Goal: Task Accomplishment & Management: Manage account settings

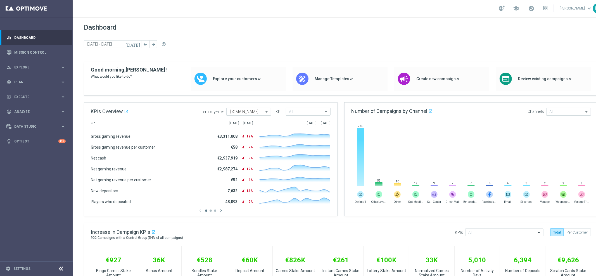
click at [171, 57] on div "Dashboard today 06 Oct 2025 - 08 Oct 2025 arrow_back arrow_forward help_outline" at bounding box center [341, 42] width 514 height 39
click at [30, 52] on link "Mission Control" at bounding box center [39, 52] width 51 height 15
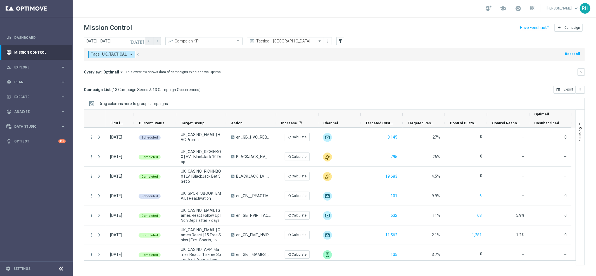
click at [143, 44] on button "[DATE]" at bounding box center [137, 41] width 17 height 8
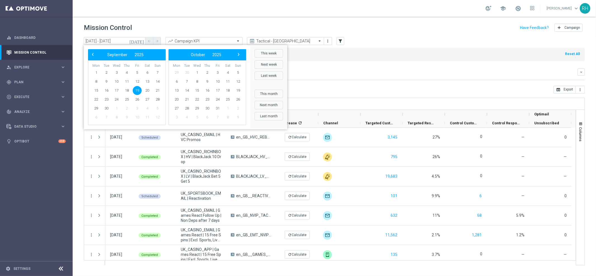
click at [164, 30] on div "Mission Control add Campaign" at bounding box center [334, 27] width 501 height 11
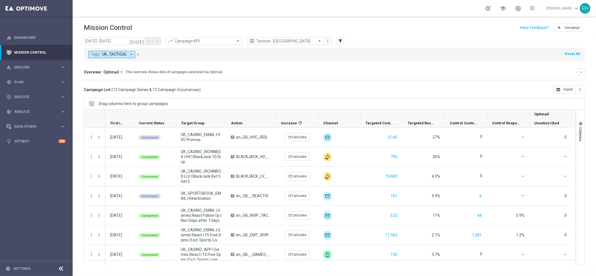
click at [150, 57] on div "Tags: UK_TACTICAL arrow_drop_down close Reset All" at bounding box center [334, 54] width 501 height 13
click at [144, 54] on div "Tags: UK_TACTICAL arrow_drop_down close" at bounding box center [116, 54] width 57 height 7
click at [141, 43] on icon "[DATE]" at bounding box center [136, 41] width 15 height 5
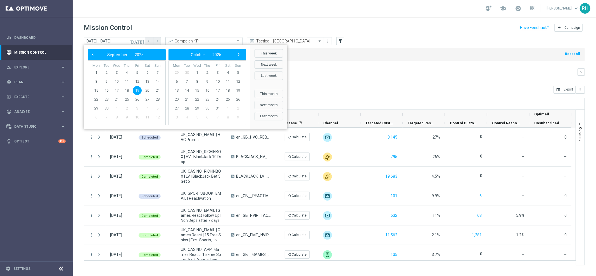
click at [225, 26] on div "Mission Control add Campaign" at bounding box center [334, 27] width 501 height 11
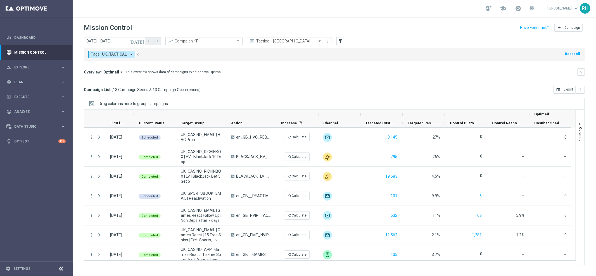
click at [141, 42] on icon "[DATE]" at bounding box center [136, 41] width 15 height 5
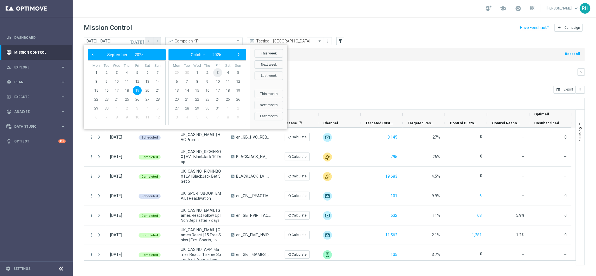
click at [219, 77] on span "3" at bounding box center [217, 72] width 9 height 9
click at [137, 71] on span "3" at bounding box center [137, 72] width 9 height 9
type input "[DATE] - [DATE]"
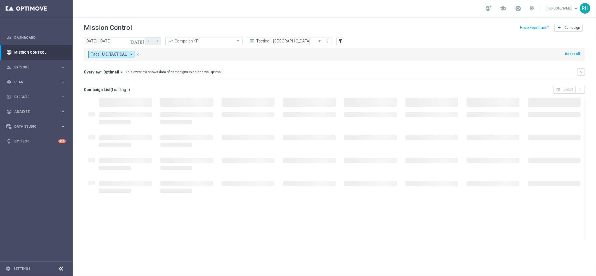
click at [407, 51] on div "Tags: UK_TACTICAL arrow_drop_down close Reset All" at bounding box center [334, 54] width 501 height 13
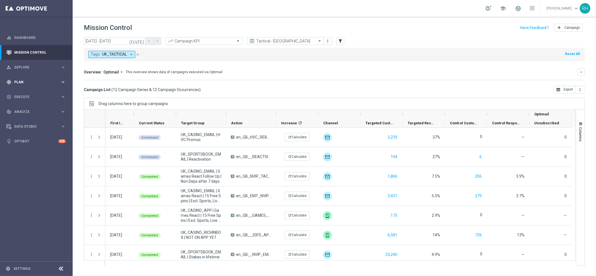
click at [51, 84] on div "gps_fixed Plan" at bounding box center [33, 82] width 54 height 5
click at [44, 92] on link "Target Groups" at bounding box center [37, 93] width 44 height 4
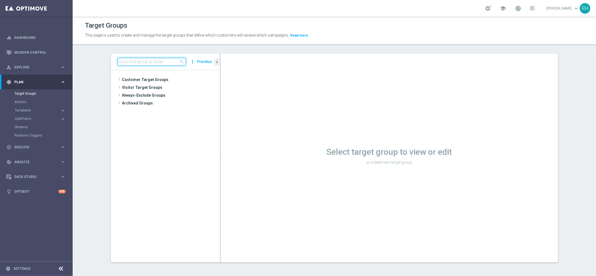
click at [170, 62] on input at bounding box center [152, 62] width 68 height 8
paste input "UK_CASINO_EMAIL | Games React Follow Up | Non Deps after 7 days"
type input "UK_CASINO_EMAIL | Games React Follow Up | Non Deps after 7 days"
click at [178, 103] on span "UK_CASINO_EMAIL | Games React Follow Up | Non Deps after 7 days" at bounding box center [176, 103] width 63 height 5
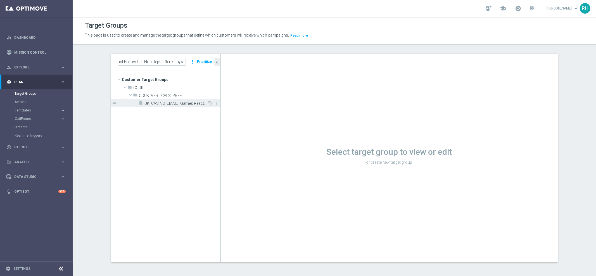
scroll to position [0, 0]
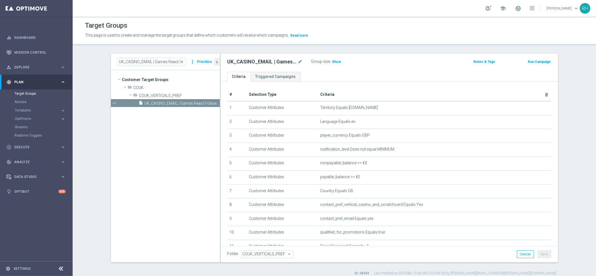
click at [221, 61] on div "UK_CASINO_EMAIL | Games React Follow Up | Non Deps after 7 days mode_edit Group…" at bounding box center [389, 63] width 337 height 18
click at [216, 61] on icon "chevron_left" at bounding box center [217, 62] width 5 height 5
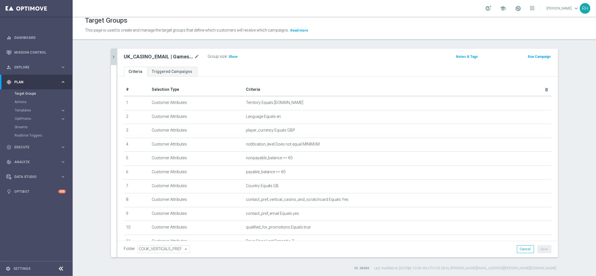
scroll to position [61, 0]
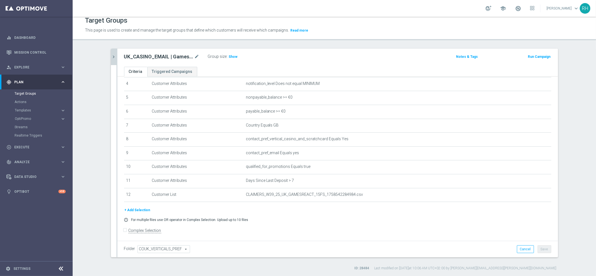
click at [417, 208] on div "+ Add Selection" at bounding box center [338, 210] width 436 height 6
click at [297, 208] on div "+ Add Selection" at bounding box center [338, 210] width 436 height 6
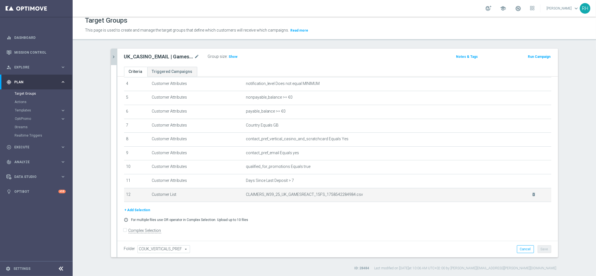
click at [291, 193] on span "CLAIMERS_W39_25_UK_GAMESREACT_15FS_1758542284984.csv" at bounding box center [385, 194] width 279 height 5
click at [345, 194] on span "CLAIMERS_W39_25_UK_GAMESREACT_15FS_1758542284984.csv" at bounding box center [385, 194] width 279 height 5
copy span "CLAIMERS_W39_25_UK_GAMESREACT_15FS_1758542284984"
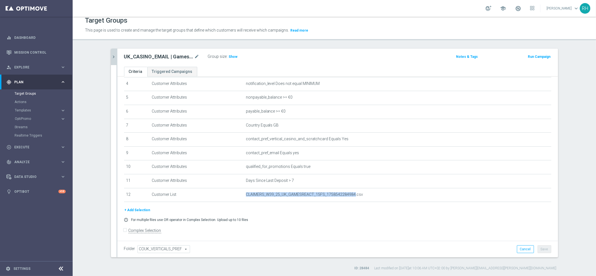
copy span "CLAIMERS_W39_25_UK_GAMESREACT_15FS_1758542284984"
click at [261, 54] on div "Group size : Show" at bounding box center [236, 56] width 56 height 7
click at [234, 57] on span "Show" at bounding box center [233, 57] width 9 height 4
click at [339, 48] on div "Target Groups This page is used to create and manage the target groups that def…" at bounding box center [334, 146] width 523 height 259
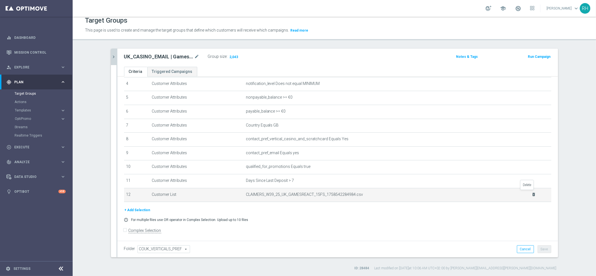
click at [532, 194] on icon "delete_forever" at bounding box center [534, 194] width 4 height 4
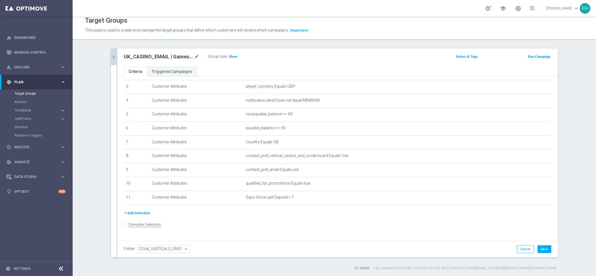
scroll to position [38, 0]
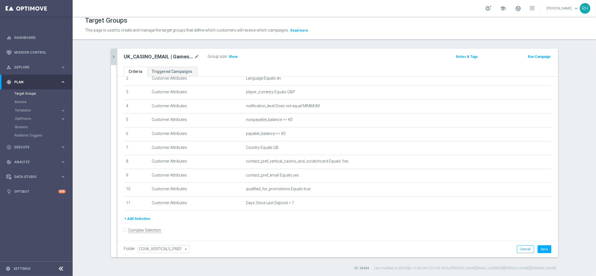
click at [132, 216] on button "+ Add Selection" at bounding box center [137, 219] width 27 height 6
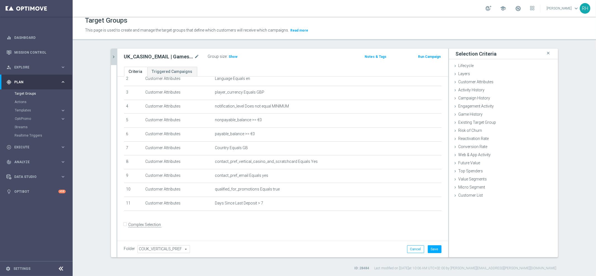
scroll to position [32, 0]
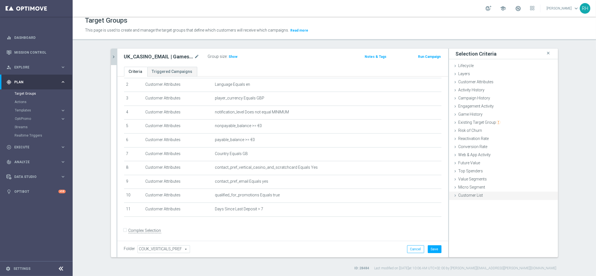
click at [463, 193] on span "Customer List" at bounding box center [470, 195] width 25 height 4
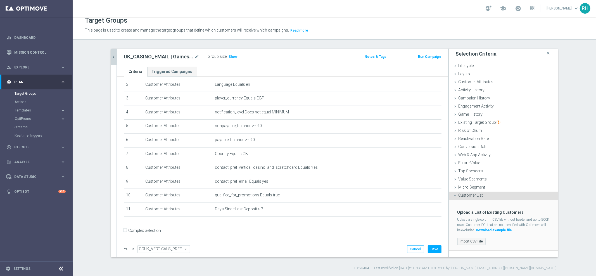
click at [465, 242] on label "Import CSV File" at bounding box center [471, 241] width 28 height 7
click at [0, 0] on input "Import CSV File" at bounding box center [0, 0] width 0 height 0
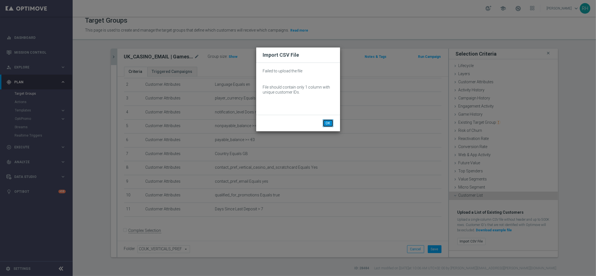
click at [330, 125] on button "OK" at bounding box center [328, 123] width 11 height 8
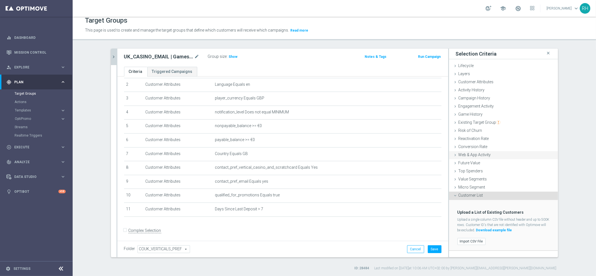
click at [461, 153] on span "Web & App Activity" at bounding box center [474, 155] width 32 height 4
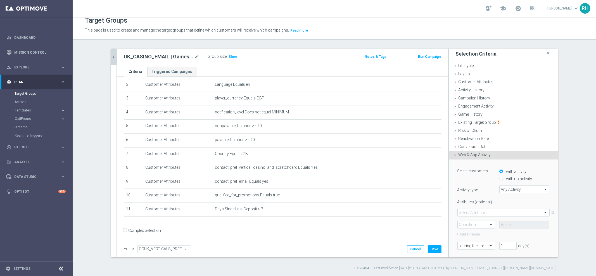
click at [458, 155] on span "Web & App Activity" at bounding box center [474, 155] width 32 height 4
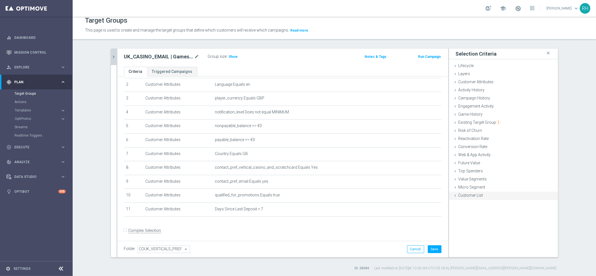
click at [461, 197] on span "Customer List" at bounding box center [470, 195] width 25 height 4
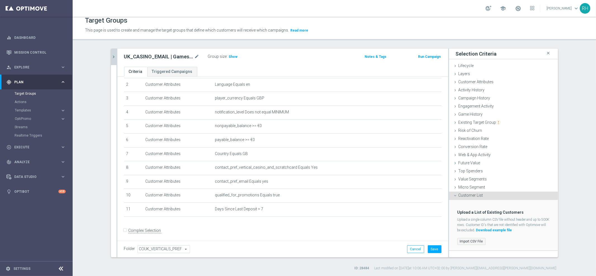
click at [474, 238] on label "Import CSV File" at bounding box center [471, 241] width 28 height 7
click at [0, 0] on input "Import CSV File" at bounding box center [0, 0] width 0 height 0
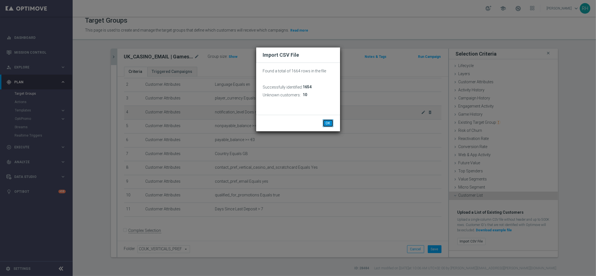
drag, startPoint x: 326, startPoint y: 120, endPoint x: 311, endPoint y: 104, distance: 21.7
click at [327, 121] on button "OK" at bounding box center [328, 123] width 11 height 8
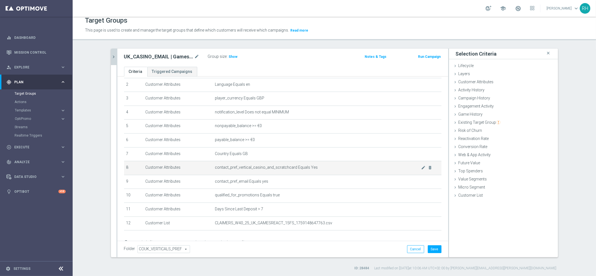
drag, startPoint x: 227, startPoint y: 58, endPoint x: 224, endPoint y: 166, distance: 108.2
click at [228, 58] on h3 "Show" at bounding box center [233, 57] width 10 height 6
drag, startPoint x: 477, startPoint y: 18, endPoint x: 487, endPoint y: 1, distance: 19.2
click at [480, 14] on section "school Ricky Hubbard keyboard_arrow_down RH Target Groups This page is used to …" at bounding box center [334, 138] width 523 height 276
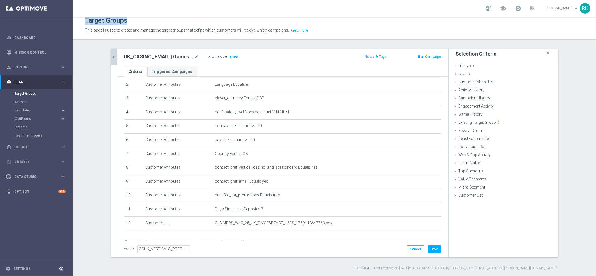
click at [475, 7] on div "school Ricky Hubbard keyboard_arrow_down RH" at bounding box center [334, 8] width 523 height 17
click at [437, 23] on div "Target Groups" at bounding box center [334, 20] width 499 height 11
click at [388, 246] on div "Folder COUK_VERTICALS_PREF COUK_VERTICALS_PREF arrow_drop_down search Cancel Sa…" at bounding box center [282, 249] width 317 height 8
click at [543, 52] on div "Selection Criteria close" at bounding box center [503, 54] width 109 height 11
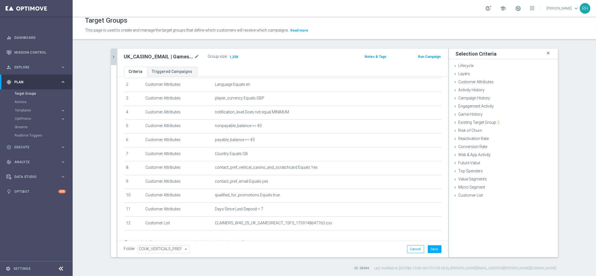
click at [546, 53] on icon "close" at bounding box center [549, 53] width 6 height 8
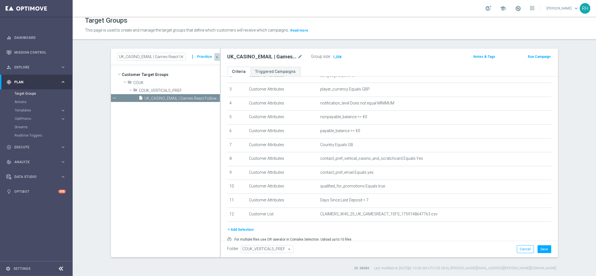
scroll to position [46, 0]
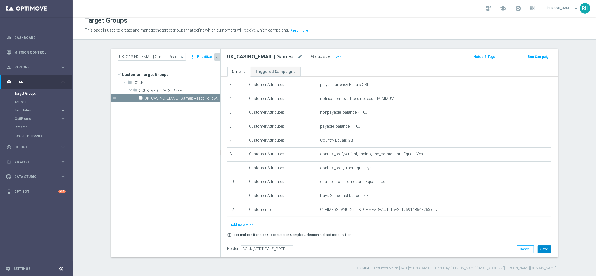
click at [539, 247] on button "Save" at bounding box center [544, 249] width 14 height 8
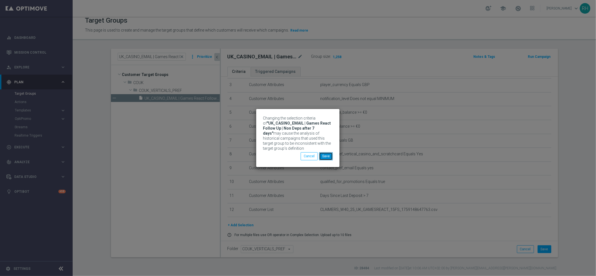
click at [325, 156] on button "Save" at bounding box center [326, 156] width 14 height 8
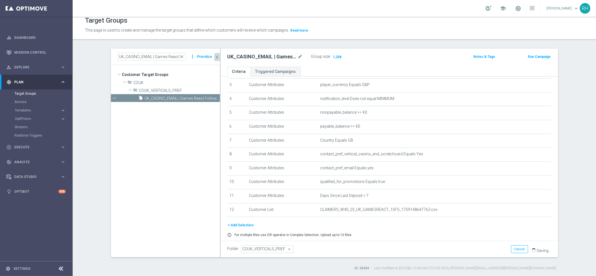
click at [429, 229] on div "+ Add Selection error_outline For multiple files use OR operator in Complex Sel…" at bounding box center [389, 231] width 332 height 19
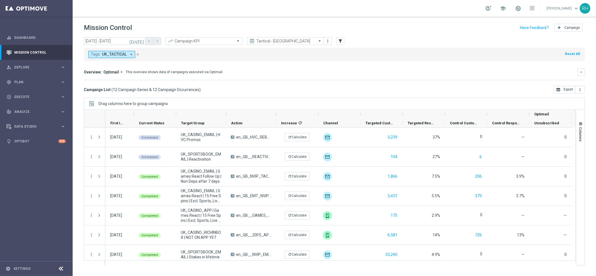
click at [373, 101] on div "Drag columns here to group campaigns" at bounding box center [334, 104] width 501 height 12
click at [375, 102] on div "Drag columns here to group campaigns" at bounding box center [334, 104] width 501 height 12
click at [381, 102] on div "Drag columns here to group campaigns" at bounding box center [334, 104] width 501 height 12
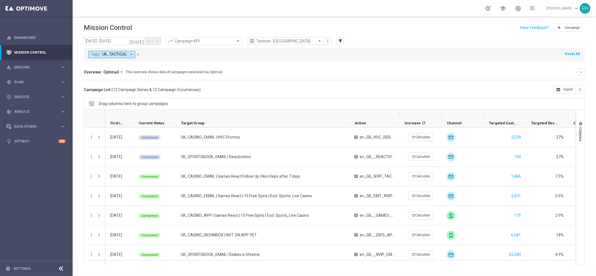
drag, startPoint x: 225, startPoint y: 115, endPoint x: 349, endPoint y: 114, distance: 123.5
click at [349, 114] on div at bounding box center [349, 114] width 2 height 9
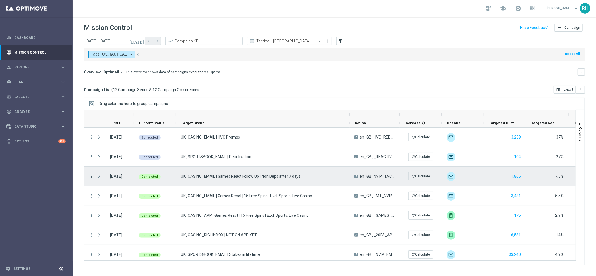
click at [91, 177] on icon "more_vert" at bounding box center [91, 176] width 5 height 5
click at [108, 179] on span "Campaign Details" at bounding box center [116, 180] width 28 height 4
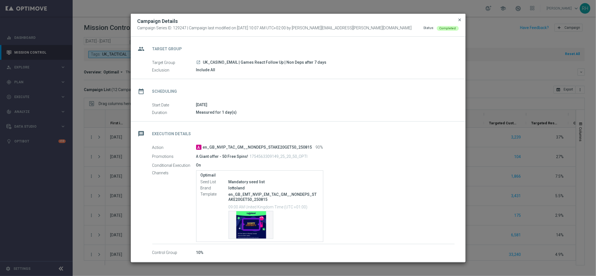
click at [460, 20] on span "close" at bounding box center [460, 20] width 4 height 4
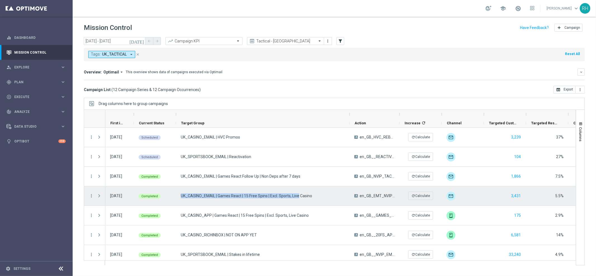
drag, startPoint x: 298, startPoint y: 198, endPoint x: 295, endPoint y: 206, distance: 8.0
click at [296, 204] on div "UK_CASINO_EMAIL | Games React | 15 Free Spins | Excl. Sports, Live Casino" at bounding box center [262, 195] width 173 height 19
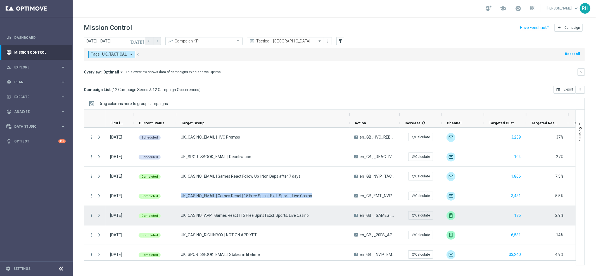
click at [295, 206] on div "UK_CASINO_APP | Games React | 15 Free Spins | Excl. Sports, Live Casino" at bounding box center [262, 215] width 173 height 19
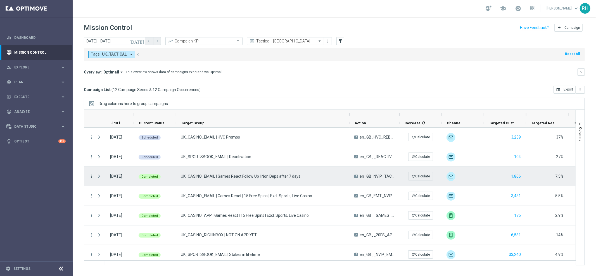
click at [91, 178] on icon "more_vert" at bounding box center [91, 176] width 5 height 5
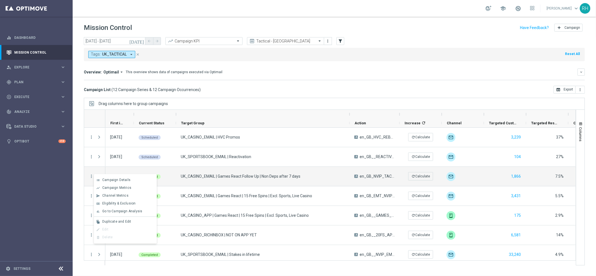
click at [123, 217] on div "list Campaign Details show_chart Campaign Metrics send Channel Metrics" at bounding box center [125, 209] width 63 height 70
click at [123, 220] on span "Duplicate and Edit" at bounding box center [116, 222] width 29 height 4
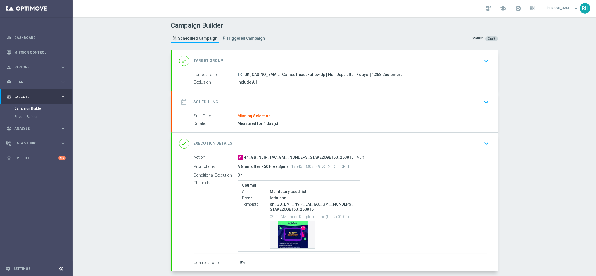
click at [563, 92] on div "Campaign Builder Scheduled Campaign Triggered Campaign Status: Draft done Targe…" at bounding box center [334, 146] width 523 height 259
click at [513, 92] on div "Campaign Builder Scheduled Campaign Triggered Campaign Status: Draft done Targe…" at bounding box center [334, 146] width 523 height 259
click at [482, 101] on icon "keyboard_arrow_down" at bounding box center [486, 102] width 8 height 8
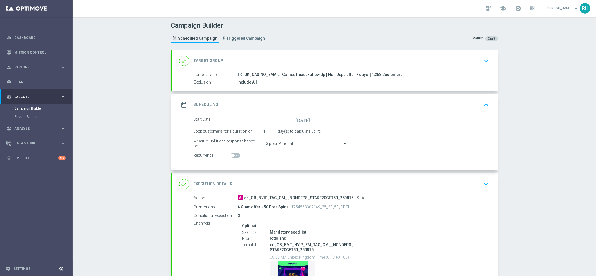
drag, startPoint x: 401, startPoint y: 150, endPoint x: 446, endPoint y: 145, distance: 44.9
click at [401, 149] on form "Start Date [DATE] Lock customers for a duration of 1 day(s) to calculate uplift…" at bounding box center [342, 138] width 296 height 44
click at [484, 99] on button "keyboard_arrow_up" at bounding box center [486, 104] width 9 height 11
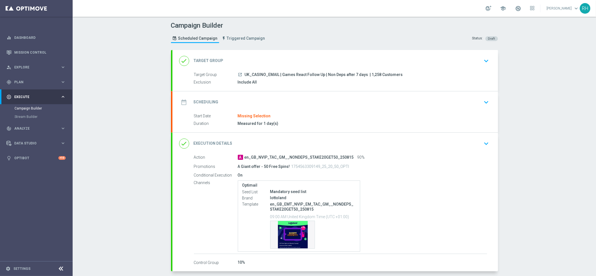
click at [501, 108] on div "Campaign Builder Scheduled Campaign Triggered Campaign Status: Draft done Targe…" at bounding box center [334, 146] width 523 height 259
click at [486, 103] on icon "keyboard_arrow_down" at bounding box center [486, 102] width 8 height 8
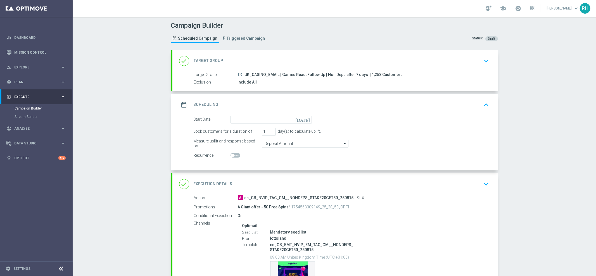
click at [486, 103] on icon "keyboard_arrow_up" at bounding box center [486, 105] width 8 height 8
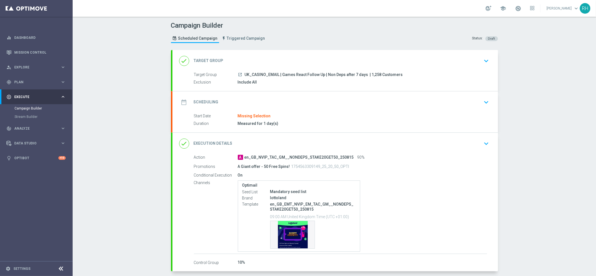
click at [486, 103] on div "date_range Scheduling keyboard_arrow_down Start Date Missing Selection Duration…" at bounding box center [334, 111] width 325 height 41
click at [482, 101] on icon "keyboard_arrow_down" at bounding box center [486, 102] width 8 height 8
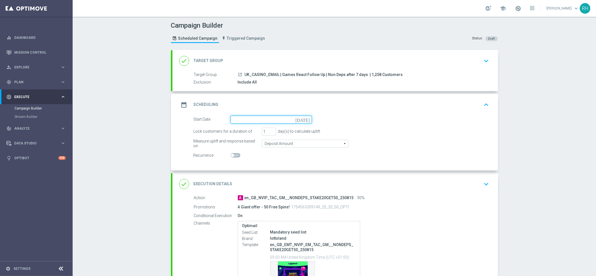
click at [305, 122] on input at bounding box center [270, 120] width 81 height 8
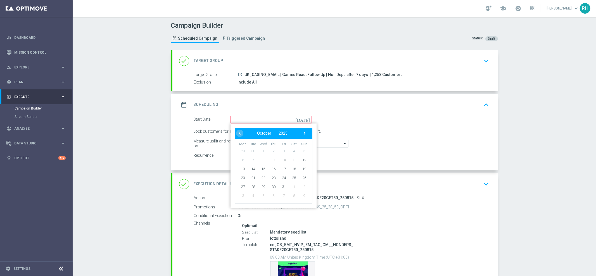
click at [378, 149] on form "Start Date today ‹ ​ October ​ 2025 ​ › Mon Tue Wed Thu Fri Sat Sun 29 30 1 2 3…" at bounding box center [342, 138] width 296 height 44
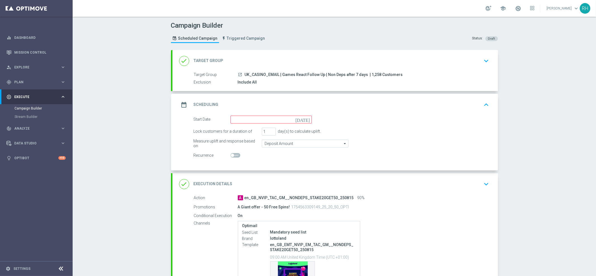
click at [312, 123] on div "Start Date today" at bounding box center [252, 120] width 127 height 8
click at [526, 113] on div "Campaign Builder Scheduled Campaign Triggered Campaign Status: Draft done Targe…" at bounding box center [334, 146] width 523 height 259
click at [431, 116] on div "Start Date today" at bounding box center [341, 120] width 304 height 8
click at [522, 100] on div "Campaign Builder Scheduled Campaign Triggered Campaign Status: Draft done Targe…" at bounding box center [334, 146] width 523 height 259
click at [305, 120] on icon "[DATE]" at bounding box center [303, 119] width 16 height 6
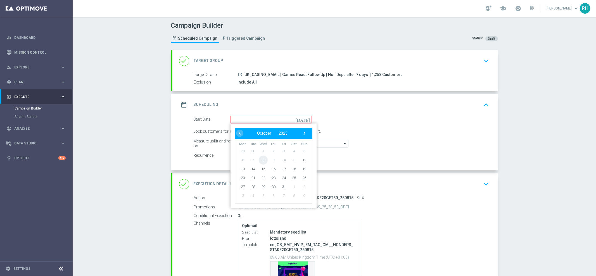
click at [260, 157] on span "8" at bounding box center [263, 159] width 9 height 9
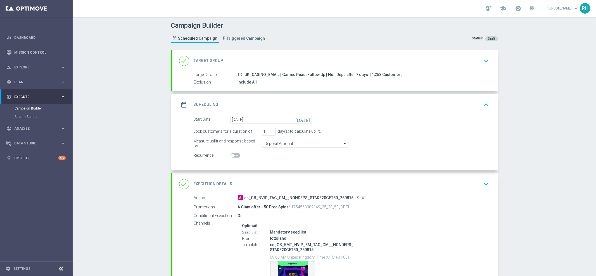
click at [260, 157] on switch at bounding box center [270, 155] width 81 height 5
click at [582, 90] on div "Campaign Builder Scheduled Campaign Triggered Campaign Status: Draft done Targe…" at bounding box center [334, 146] width 523 height 259
click at [543, 77] on div "Campaign Builder Scheduled Campaign Triggered Campaign Status: Draft done Targe…" at bounding box center [334, 146] width 523 height 259
click at [482, 99] on button "keyboard_arrow_up" at bounding box center [486, 104] width 9 height 11
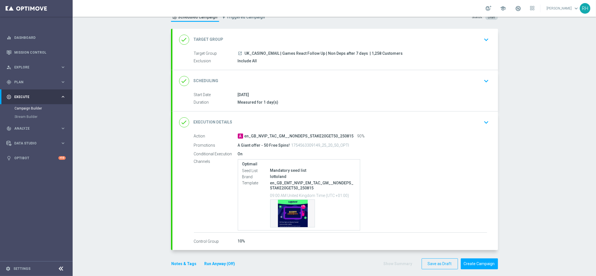
scroll to position [25, 0]
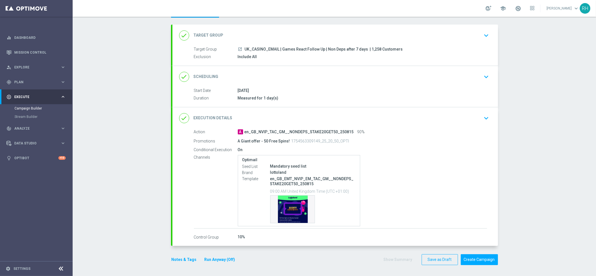
click at [183, 258] on button "Notes & Tags" at bounding box center [184, 259] width 26 height 7
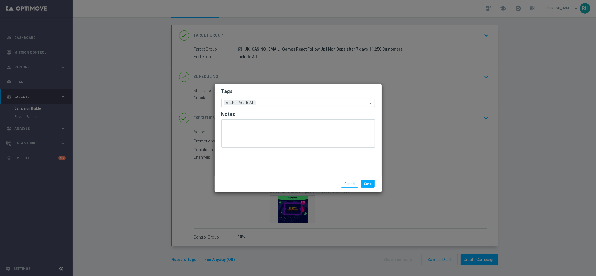
drag, startPoint x: 302, startPoint y: 173, endPoint x: 311, endPoint y: 175, distance: 9.2
click at [305, 173] on div "Tags Add a new tag × UK_TACTICAL Notes" at bounding box center [298, 130] width 167 height 92
drag, startPoint x: 350, startPoint y: 185, endPoint x: 349, endPoint y: 189, distance: 3.4
click at [350, 189] on div "Save Cancel" at bounding box center [298, 184] width 167 height 16
click at [350, 186] on button "Cancel" at bounding box center [349, 184] width 17 height 8
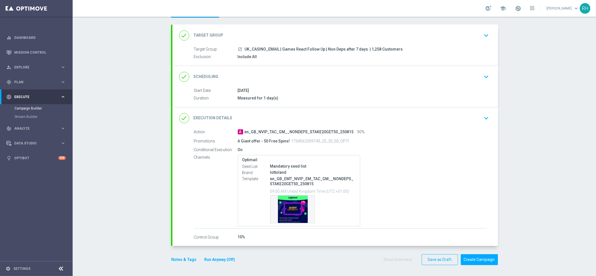
click at [322, 141] on p "1754563309149_25_20_50_OPTI" at bounding box center [320, 141] width 58 height 5
copy p "1754563309149_25_20_50_OPTI"
click at [288, 204] on div "Template preview" at bounding box center [292, 209] width 44 height 27
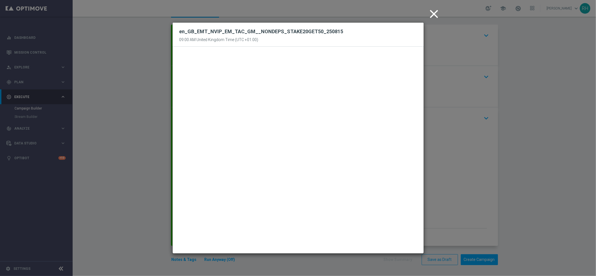
click at [435, 19] on icon "close" at bounding box center [434, 14] width 14 height 14
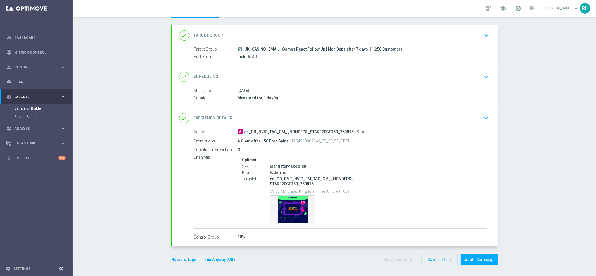
click at [542, 137] on div "Campaign Builder Scheduled Campaign Triggered Campaign Status: Draft done Targe…" at bounding box center [334, 146] width 523 height 259
click at [488, 86] on div "done Scheduling keyboard_arrow_down" at bounding box center [334, 77] width 325 height 22
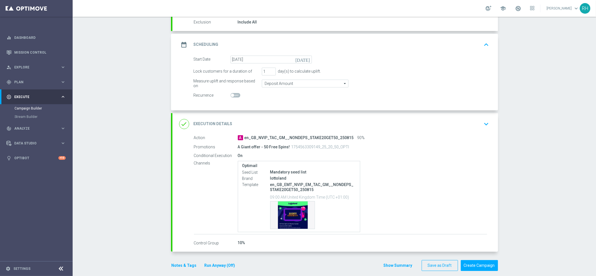
scroll to position [66, 0]
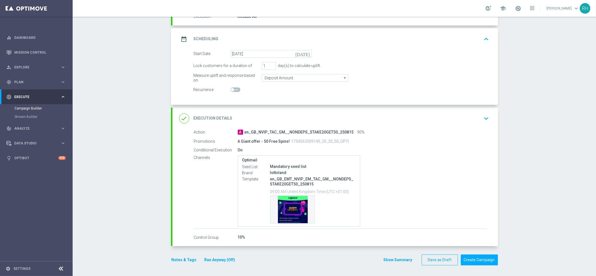
click at [305, 54] on icon "[DATE]" at bounding box center [303, 53] width 16 height 6
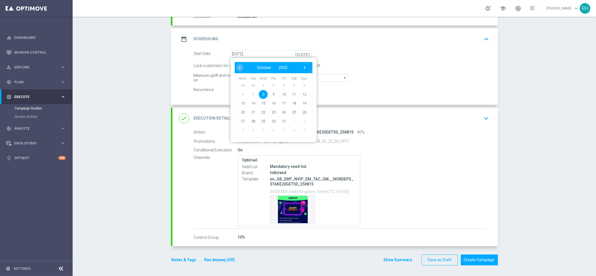
click at [305, 54] on icon "[DATE]" at bounding box center [303, 53] width 16 height 6
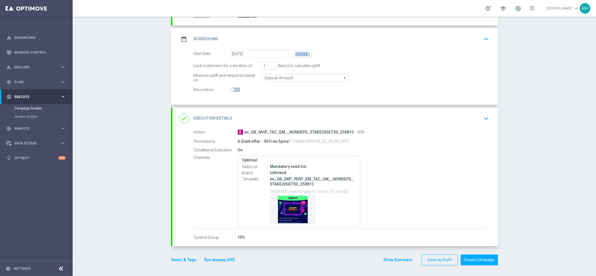
click at [305, 54] on icon "[DATE]" at bounding box center [303, 53] width 16 height 6
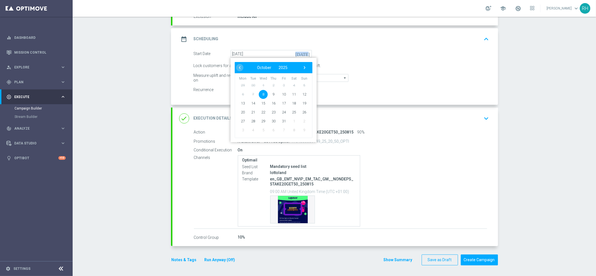
click at [305, 54] on icon "[DATE]" at bounding box center [303, 53] width 16 height 6
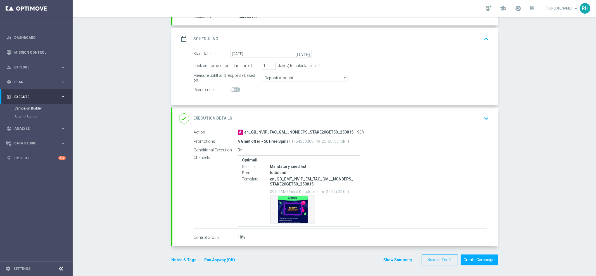
click at [305, 53] on icon "[DATE]" at bounding box center [303, 53] width 16 height 6
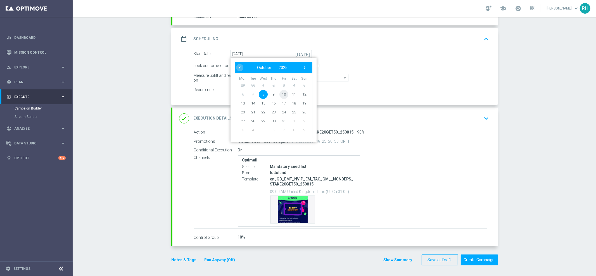
click at [280, 94] on span "10" at bounding box center [283, 94] width 9 height 9
type input "10 Oct 2025"
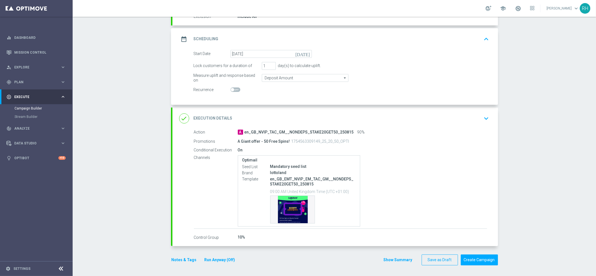
click at [179, 258] on button "Notes & Tags" at bounding box center [184, 259] width 26 height 7
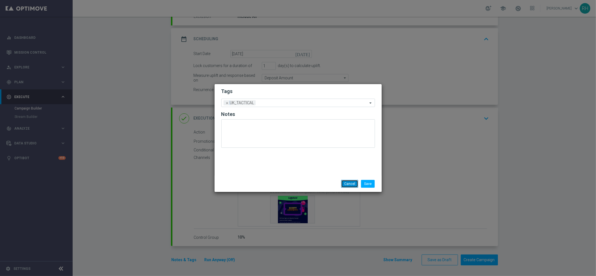
click at [351, 181] on button "Cancel" at bounding box center [349, 184] width 17 height 8
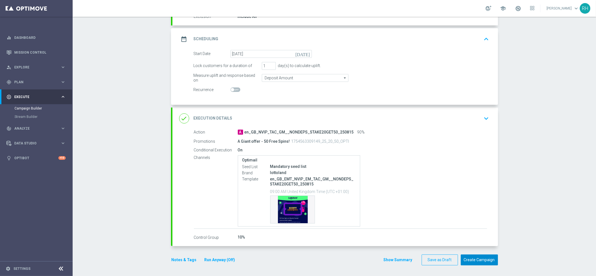
click at [474, 257] on button "Create Campaign" at bounding box center [479, 260] width 37 height 11
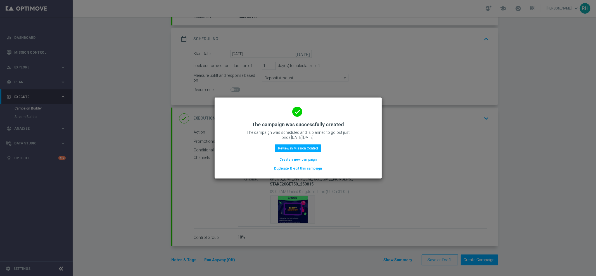
click at [380, 94] on modal-container "done The campaign was successfully created The campaign was scheduled and is pl…" at bounding box center [298, 138] width 596 height 276
click at [373, 103] on div "done The campaign was successfully created The campaign was scheduled and is pl…" at bounding box center [298, 137] width 154 height 69
click at [290, 148] on button "Review in Mission Control" at bounding box center [298, 148] width 46 height 8
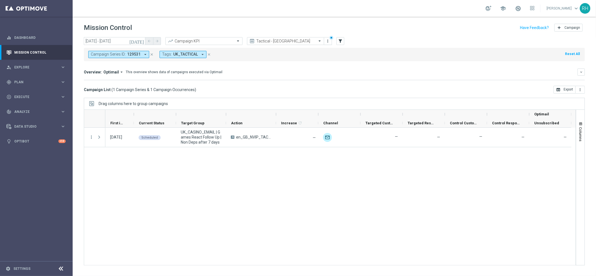
click at [387, 26] on div "Mission Control add Campaign" at bounding box center [334, 27] width 501 height 11
